Goal: Task Accomplishment & Management: Manage account settings

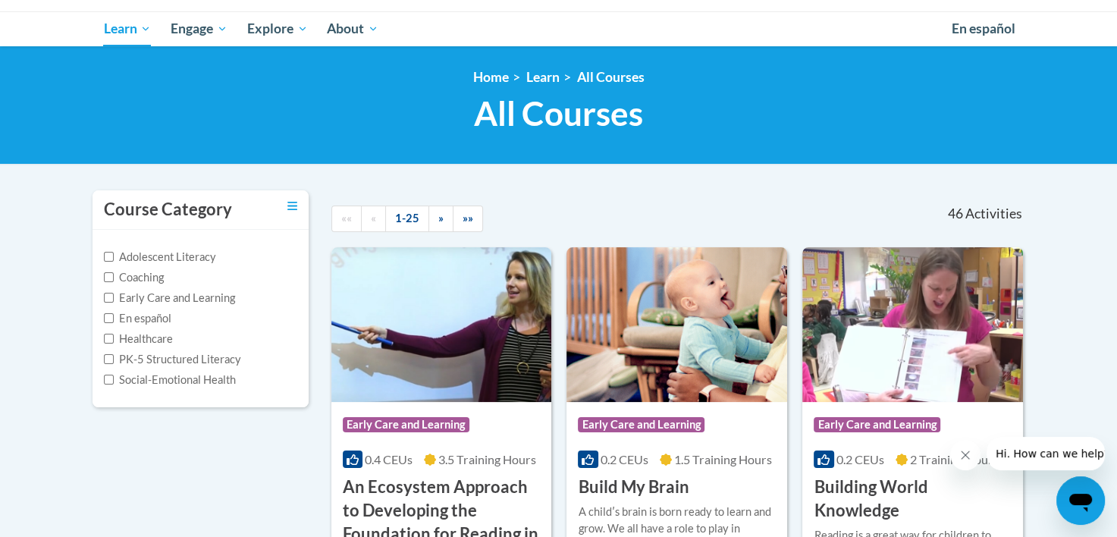
scroll to position [76, 0]
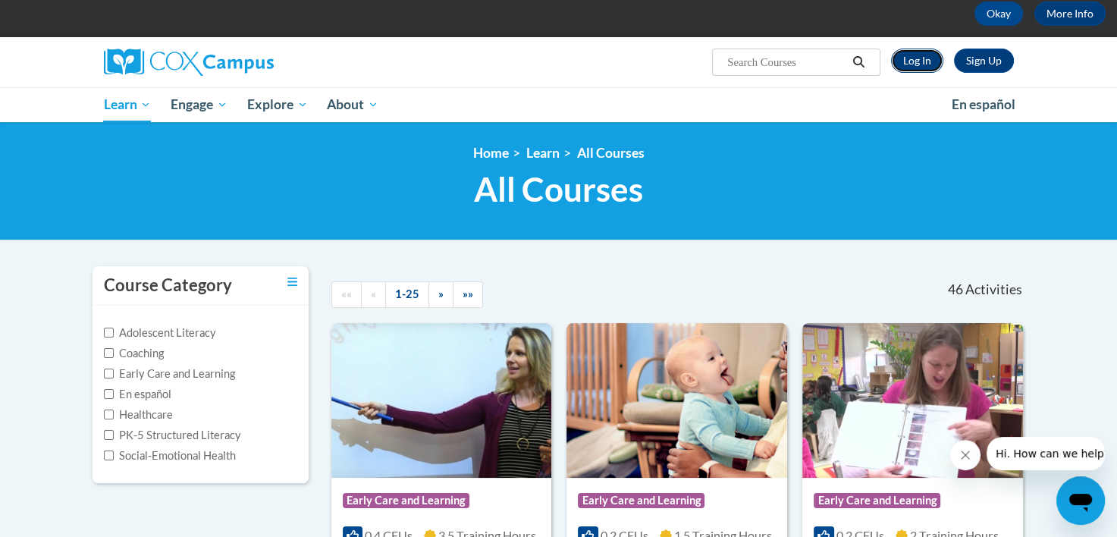
click at [923, 61] on link "Log In" at bounding box center [917, 61] width 52 height 24
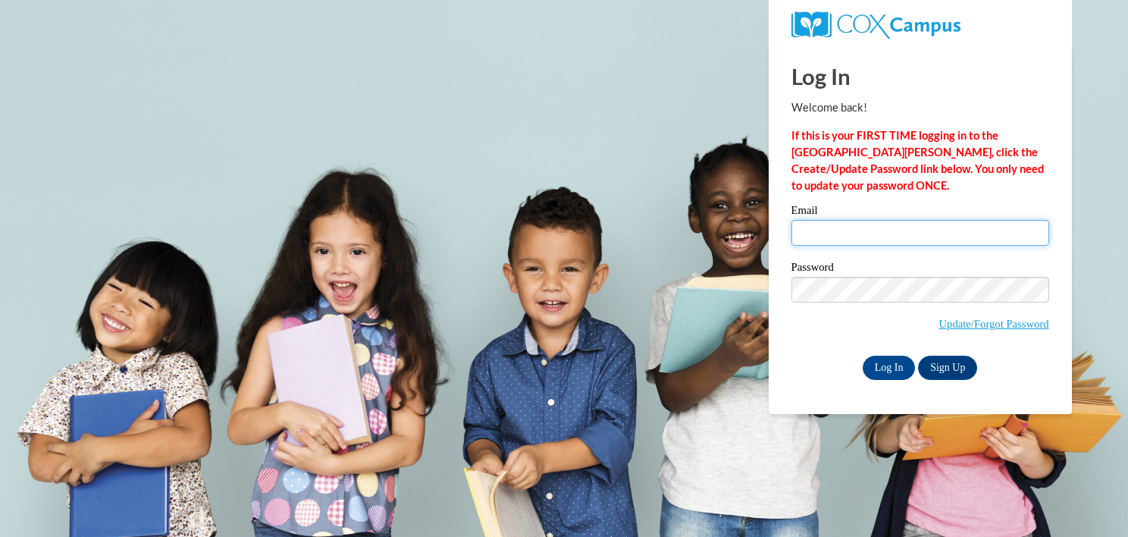
click at [816, 233] on input "Email" at bounding box center [920, 233] width 258 height 26
type input "amtkrumm@gmail.com"
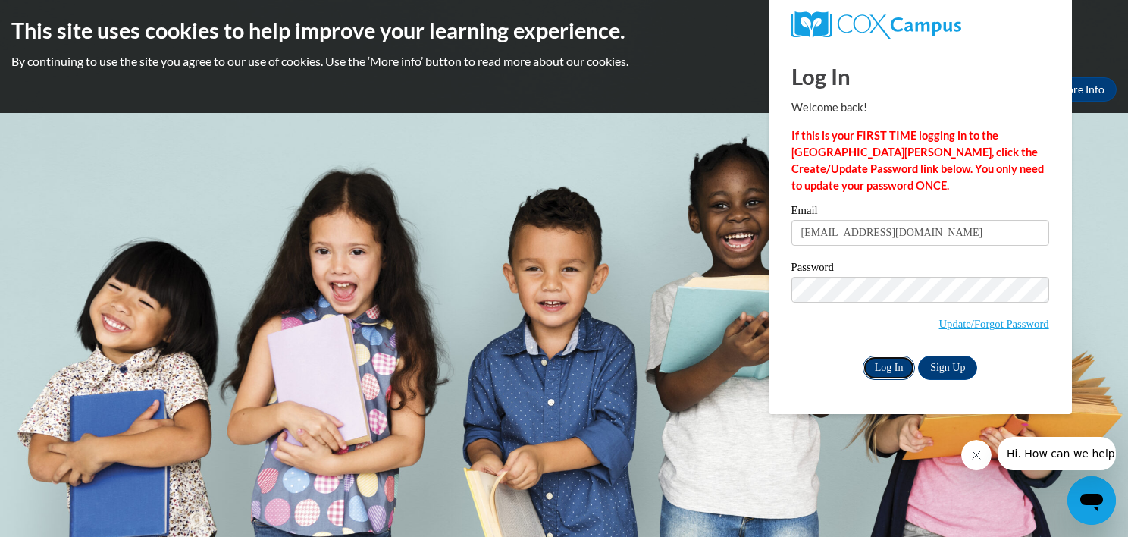
click at [868, 368] on input "Log In" at bounding box center [889, 368] width 53 height 24
